Goal: Navigation & Orientation: Find specific page/section

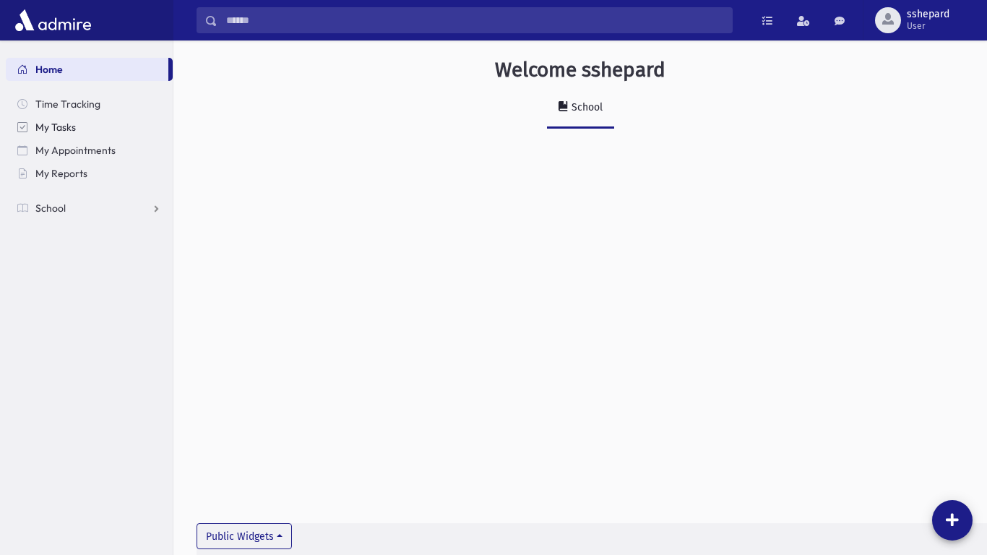
click at [53, 130] on span "My Tasks" at bounding box center [55, 127] width 40 height 13
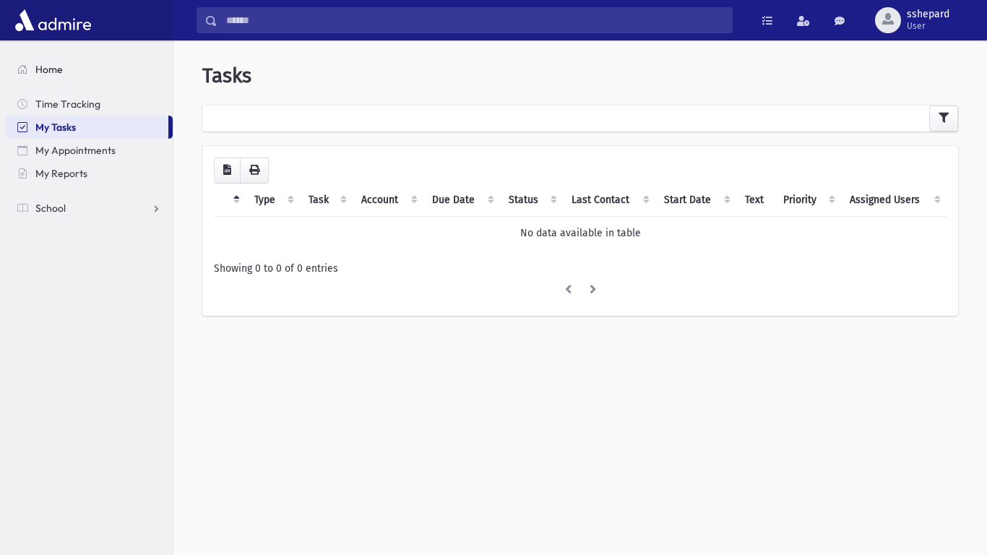
click at [41, 66] on span "Home" at bounding box center [48, 69] width 27 height 13
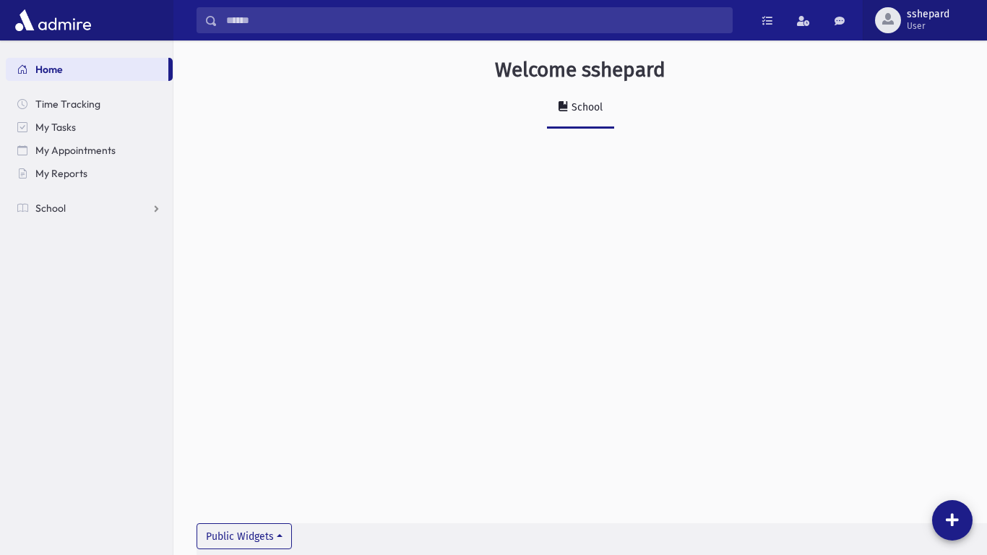
click at [917, 21] on span "User" at bounding box center [927, 26] width 43 height 12
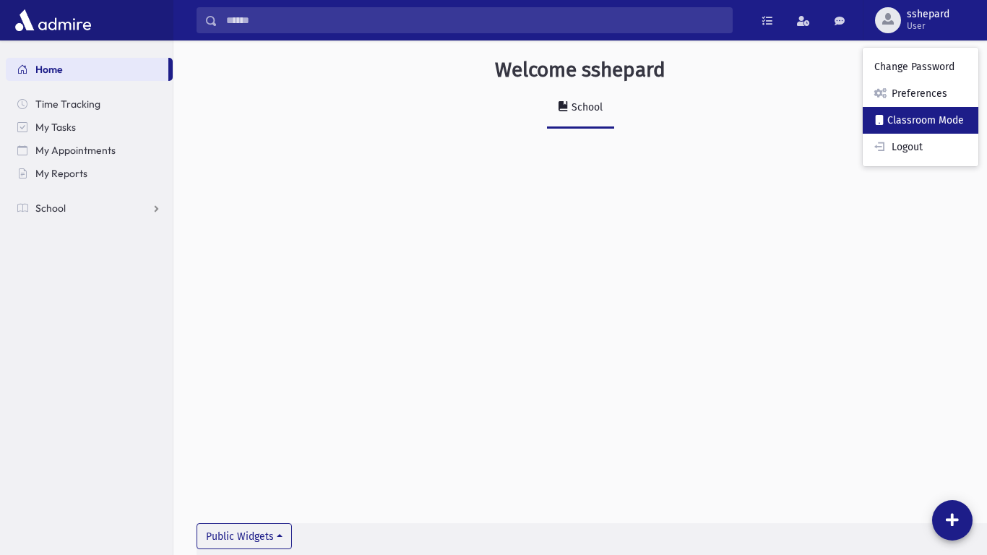
click at [970, 120] on link "Classroom Mode" at bounding box center [920, 120] width 116 height 27
